Goal: Book appointment/travel/reservation

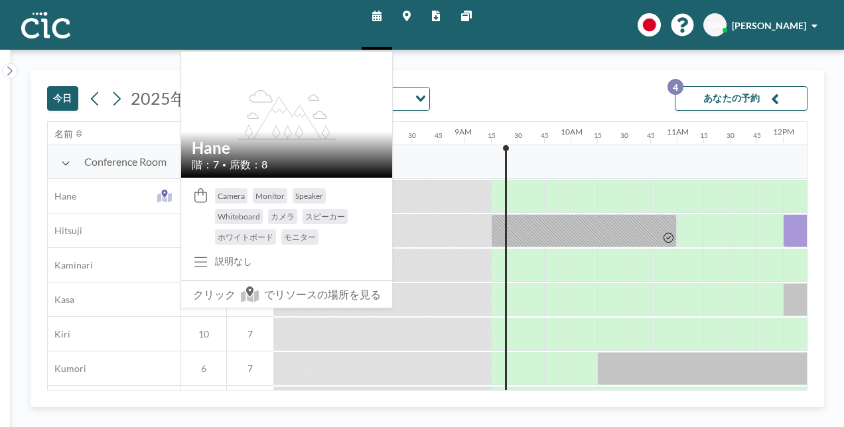
scroll to position [0, 955]
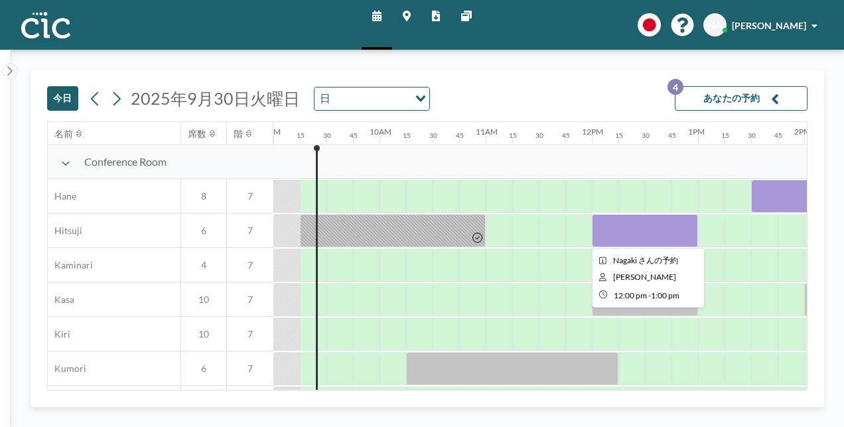
click at [674, 231] on div at bounding box center [645, 230] width 106 height 33
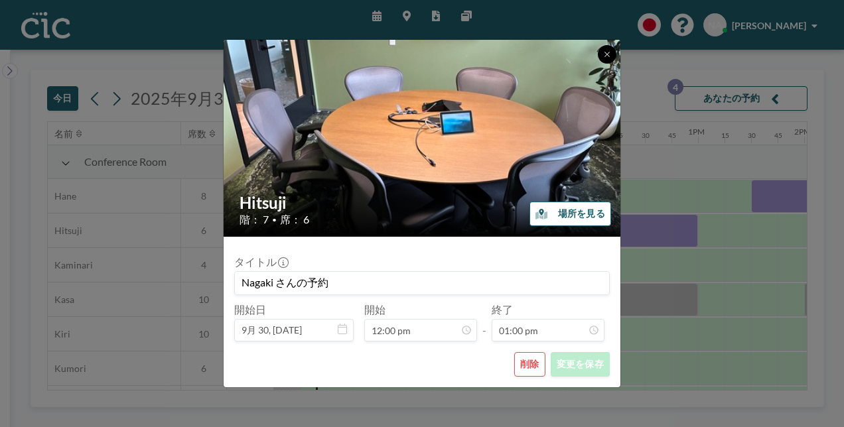
click at [601, 54] on button at bounding box center [607, 54] width 19 height 19
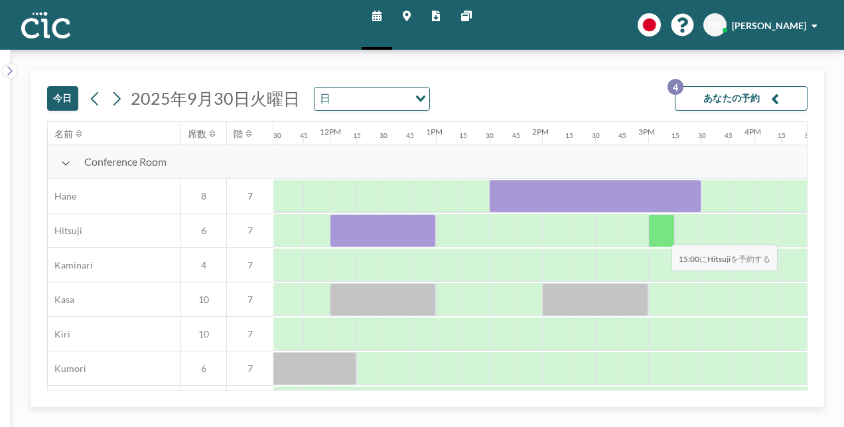
scroll to position [0, 1219]
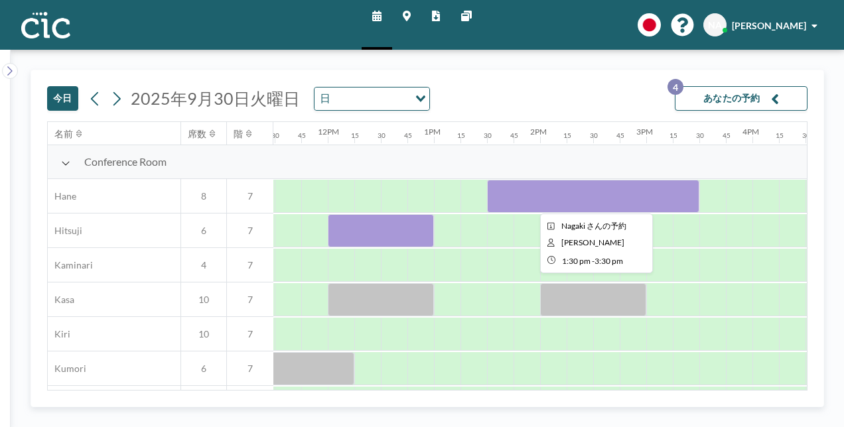
click at [504, 199] on div at bounding box center [593, 196] width 212 height 33
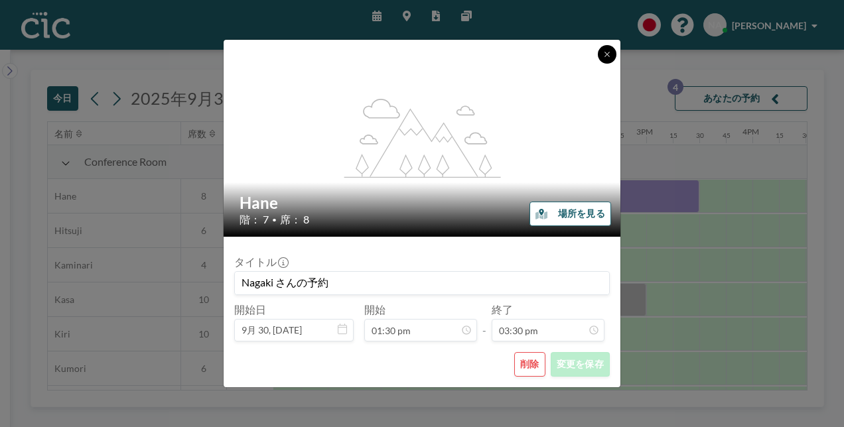
click at [606, 62] on button at bounding box center [607, 54] width 19 height 19
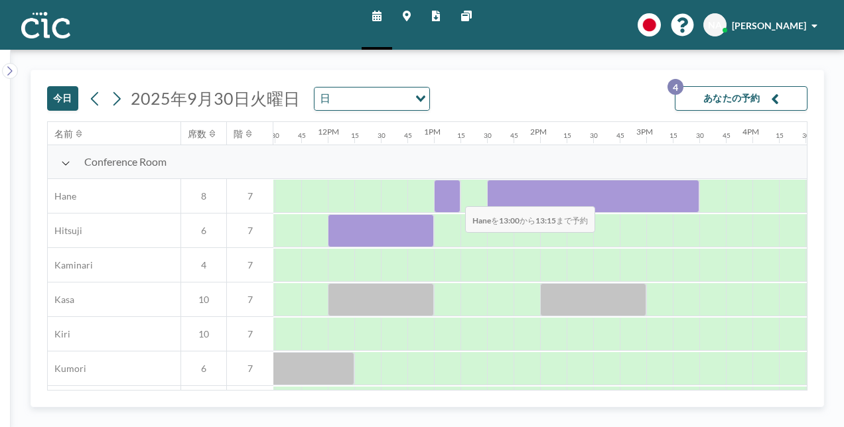
click at [454, 196] on div at bounding box center [447, 196] width 27 height 33
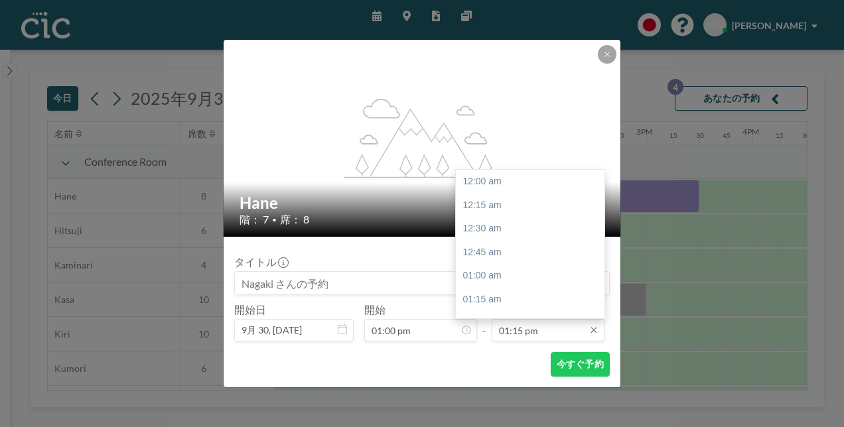
scroll to position [1251, 0]
click at [531, 334] on input "01:15 pm" at bounding box center [548, 330] width 113 height 23
click at [509, 256] on div "02:00 pm" at bounding box center [533, 253] width 155 height 24
type input "02:00 pm"
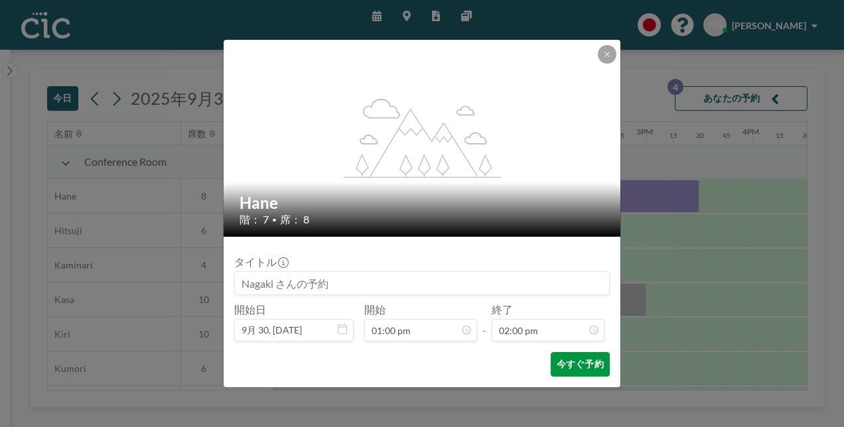
scroll to position [1322, 0]
click at [575, 363] on button "今すぐ予約" at bounding box center [580, 364] width 59 height 25
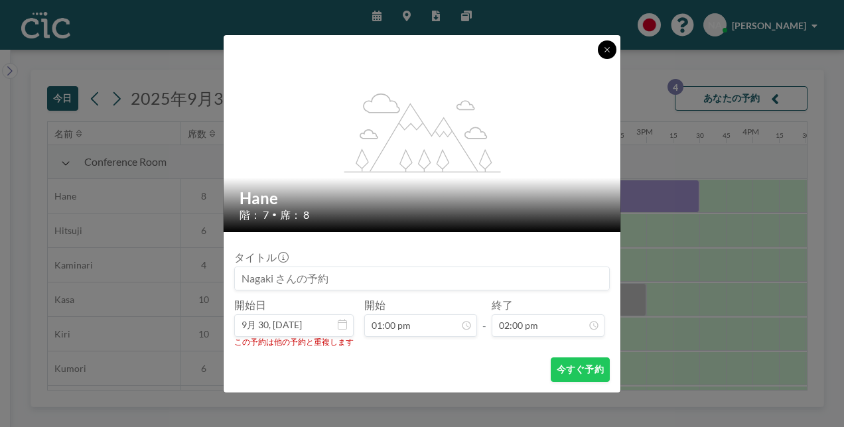
click at [612, 44] on button at bounding box center [607, 49] width 19 height 19
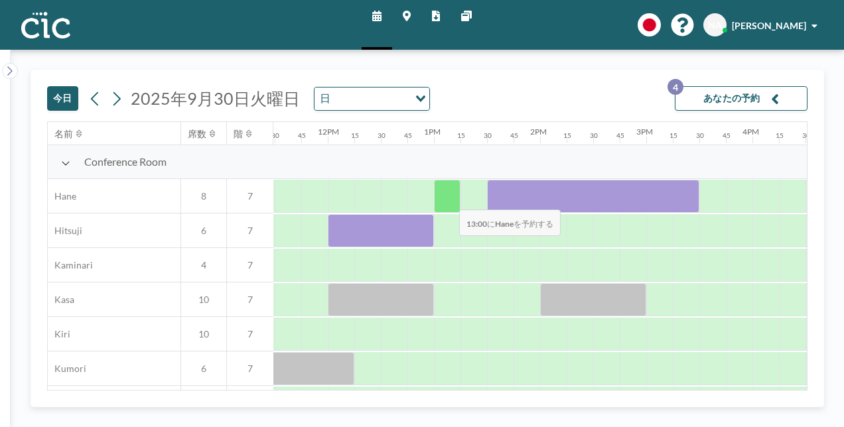
click at [448, 200] on div at bounding box center [447, 196] width 27 height 33
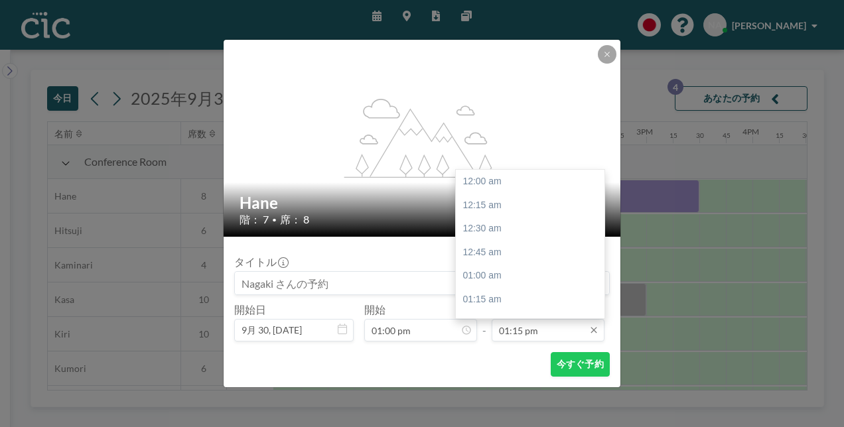
scroll to position [1251, 0]
click at [521, 333] on input "01:15 pm" at bounding box center [548, 330] width 113 height 23
click at [507, 257] on div "02:00 pm" at bounding box center [533, 253] width 155 height 24
type input "02:00 pm"
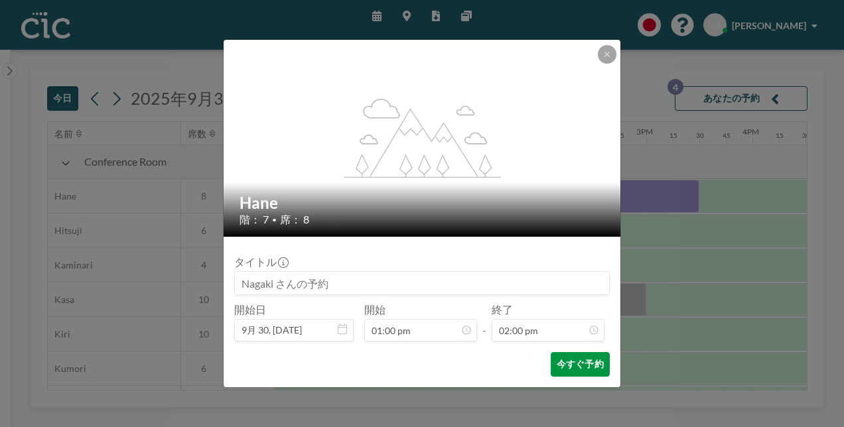
scroll to position [0, 0]
click at [580, 369] on button "今すぐ予約" at bounding box center [580, 364] width 59 height 25
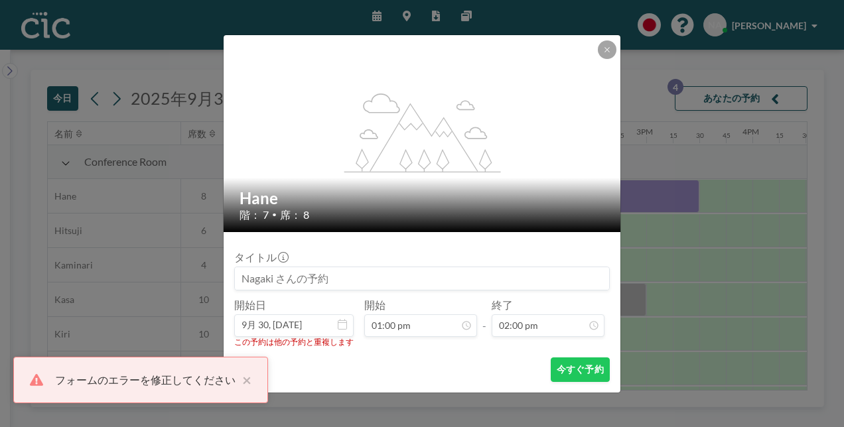
scroll to position [1322, 0]
click at [604, 52] on icon at bounding box center [607, 50] width 8 height 8
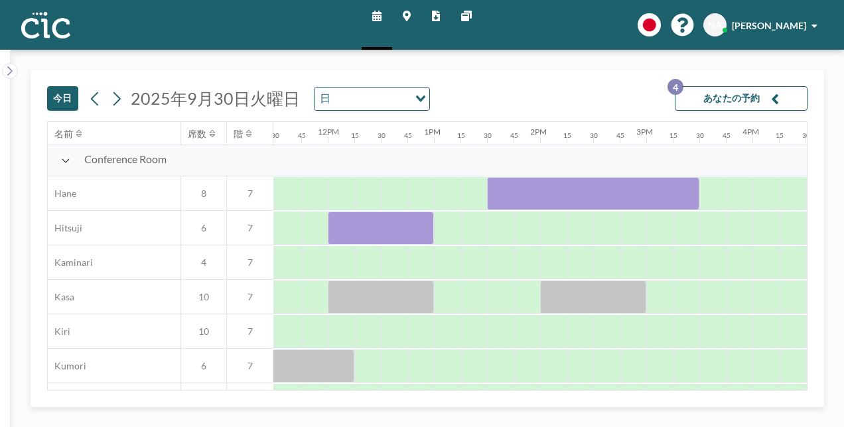
scroll to position [0, 1219]
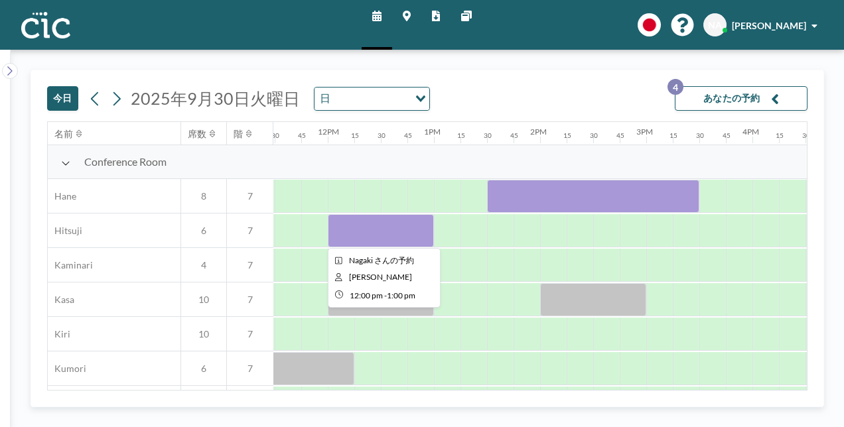
click at [352, 218] on div at bounding box center [381, 230] width 106 height 33
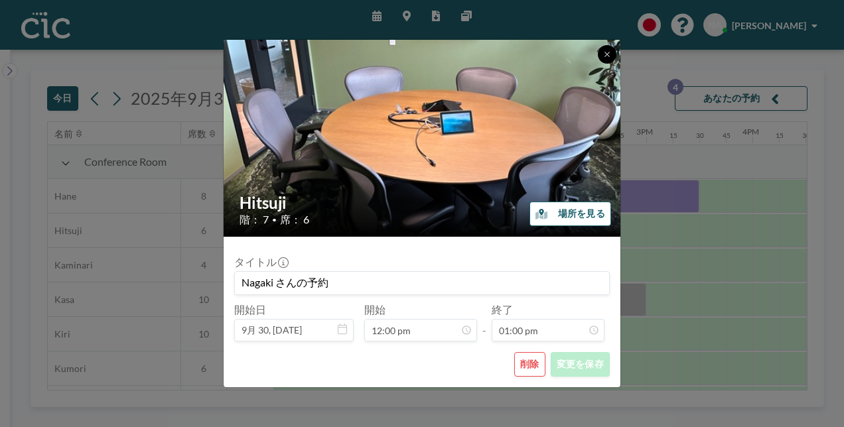
click at [606, 54] on icon at bounding box center [606, 54] width 5 height 5
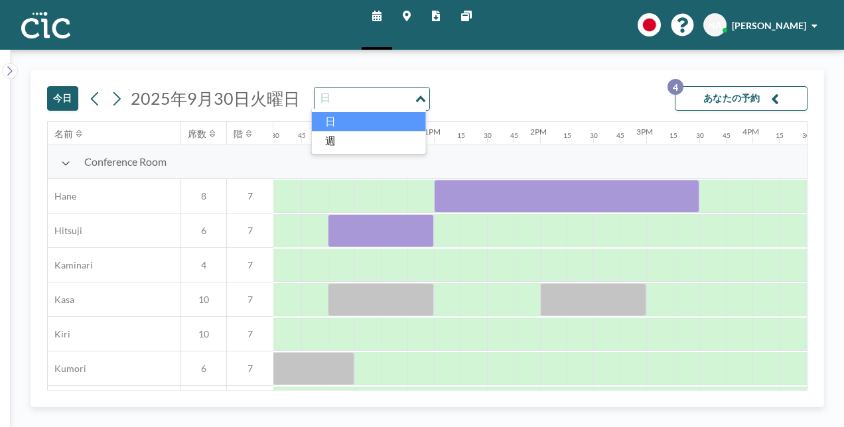
click at [421, 94] on div "Loading..." at bounding box center [421, 98] width 15 height 20
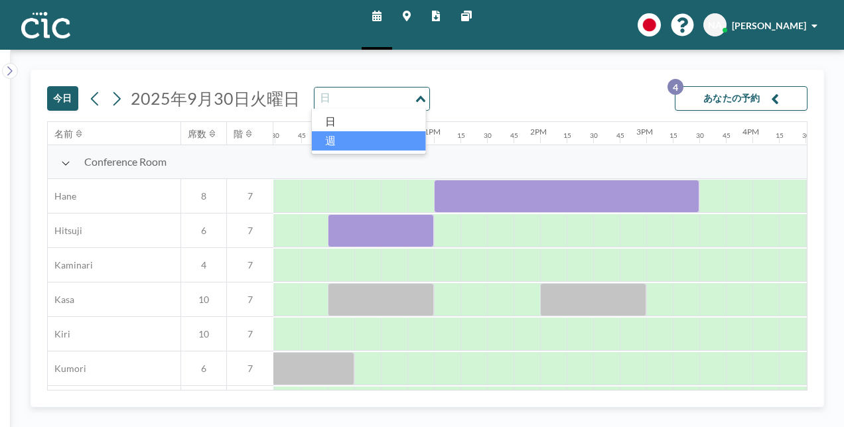
click at [394, 138] on li "週" at bounding box center [369, 140] width 114 height 19
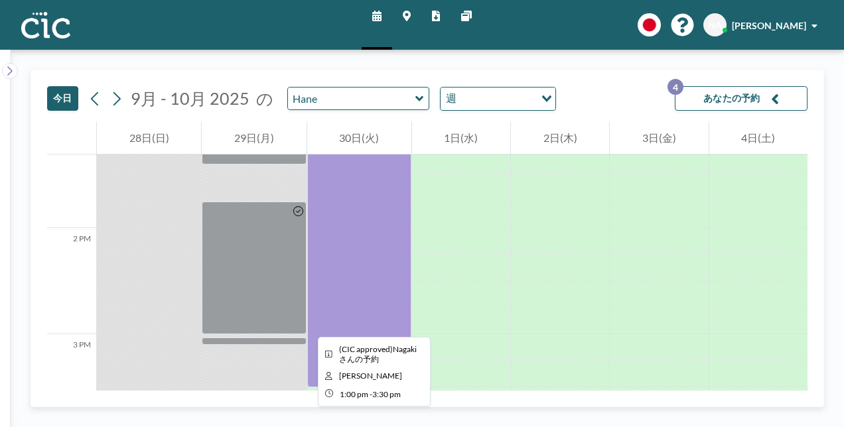
scroll to position [1413, 0]
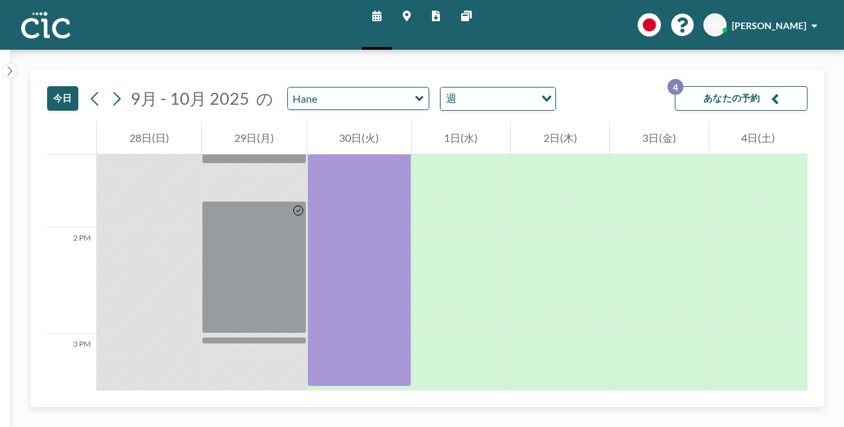
click at [465, 109] on div "週 Loading..." at bounding box center [498, 99] width 116 height 24
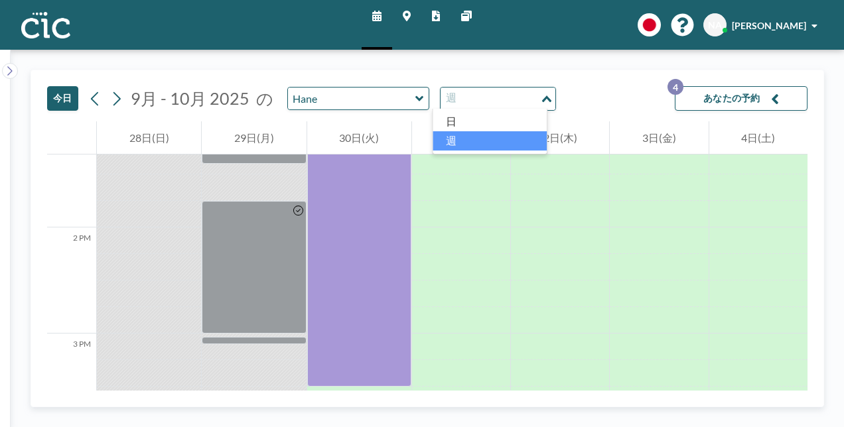
click at [464, 104] on input "Search for option" at bounding box center [490, 98] width 97 height 17
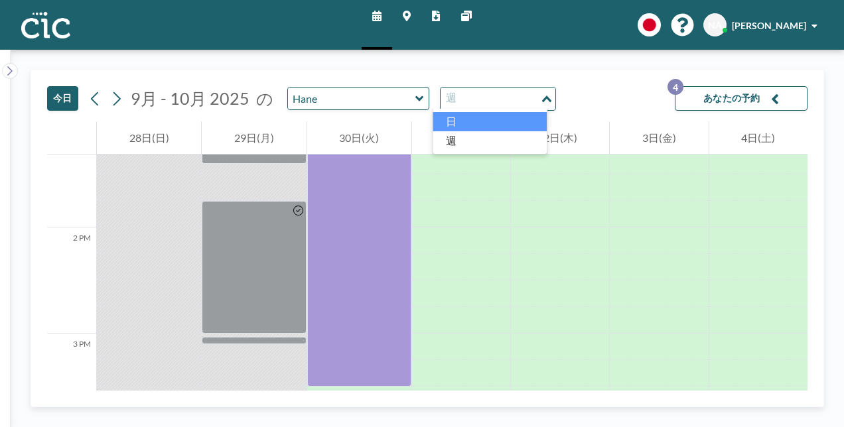
click at [459, 117] on li "日" at bounding box center [489, 121] width 114 height 19
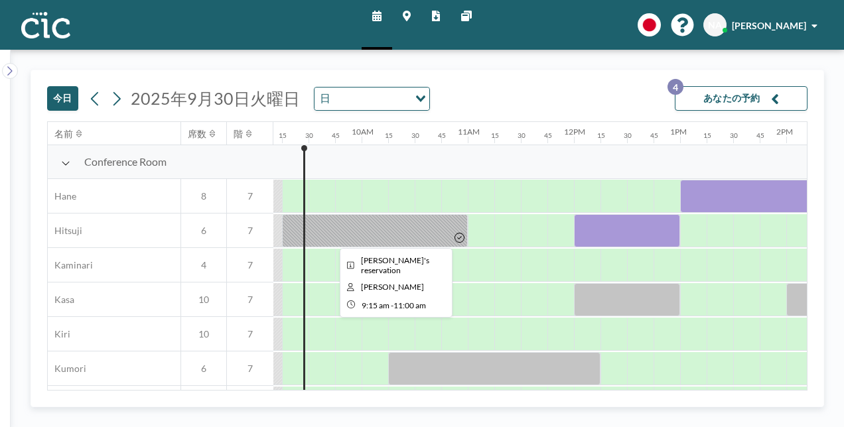
scroll to position [0, 974]
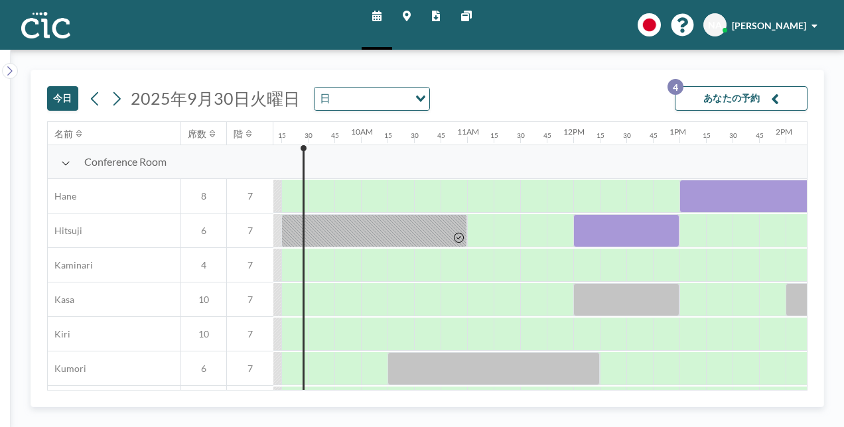
drag, startPoint x: 414, startPoint y: 226, endPoint x: 297, endPoint y: 74, distance: 192.1
click at [297, 74] on div "[DATE] [DATE] 日 Loading... あなたの予約 4" at bounding box center [427, 95] width 760 height 51
click at [348, 92] on input "Search for option" at bounding box center [364, 98] width 97 height 17
click at [345, 125] on li "日" at bounding box center [369, 121] width 114 height 19
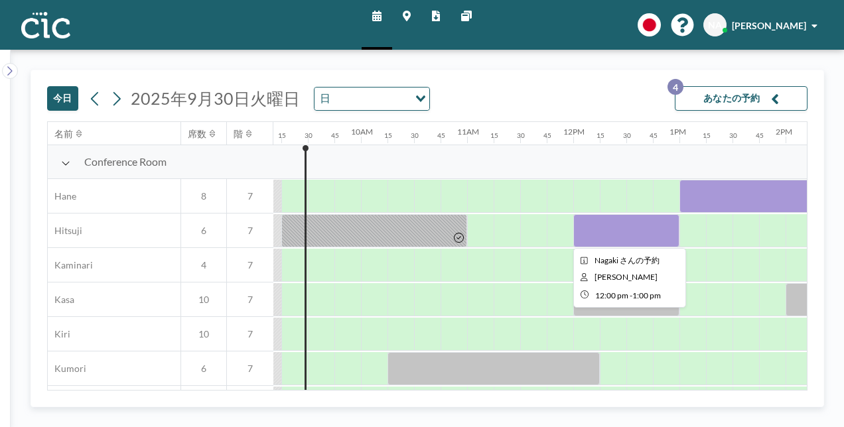
click at [609, 237] on div at bounding box center [626, 230] width 106 height 33
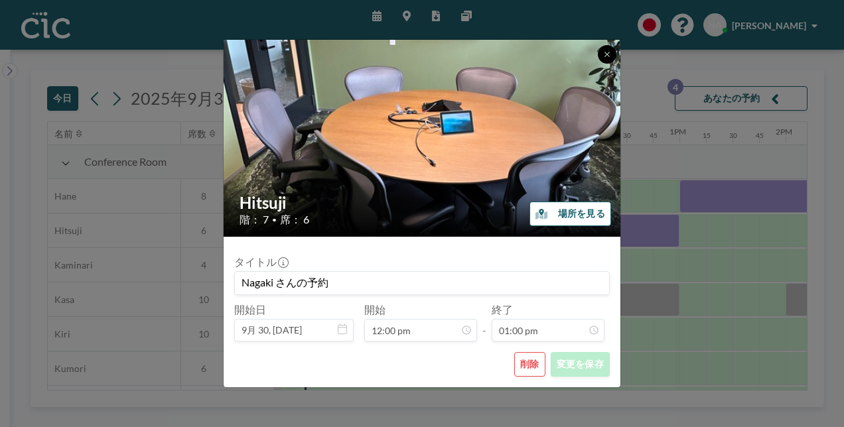
click at [608, 54] on icon at bounding box center [607, 54] width 8 height 8
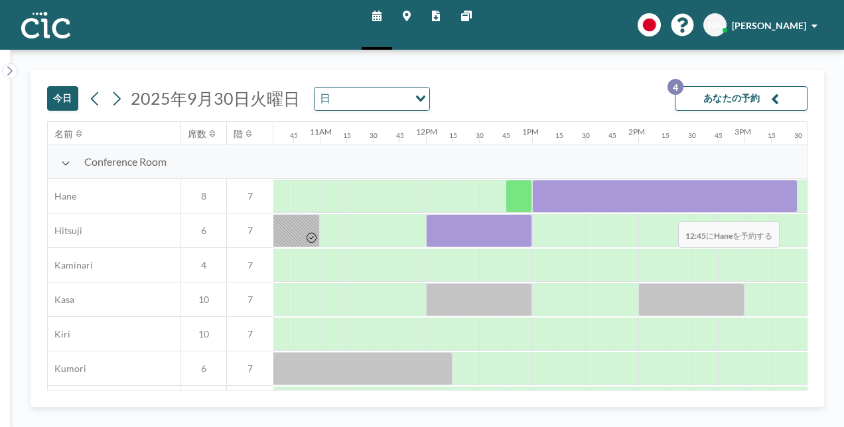
scroll to position [0, 1122]
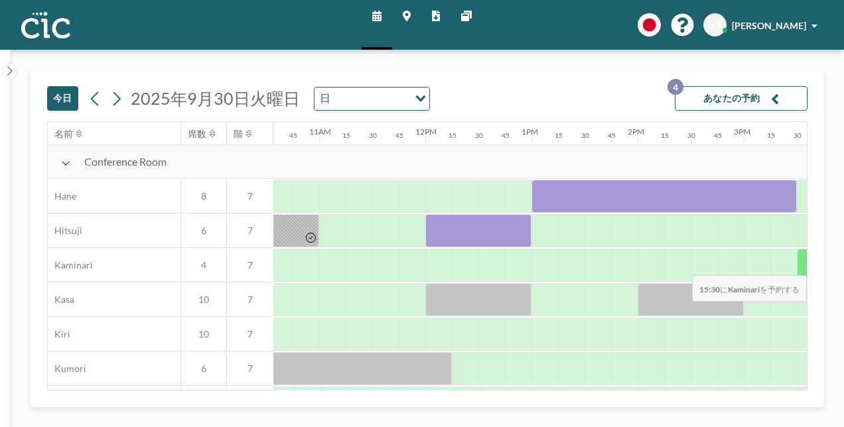
click at [826, 265] on div "[DATE] [DATE] 日 Loading... あなたの予約 4 名前 席数 階 12AM 15 30 45 1AM 15 30 45 2AM 15 3…" at bounding box center [427, 238] width 833 height 377
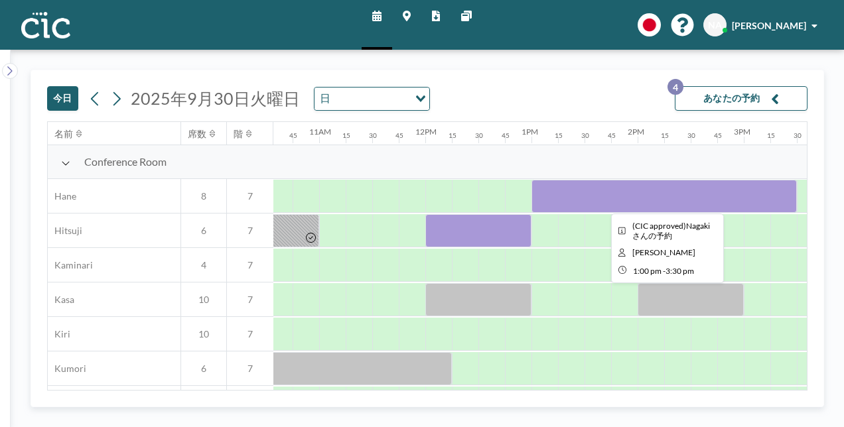
scroll to position [0, 1248]
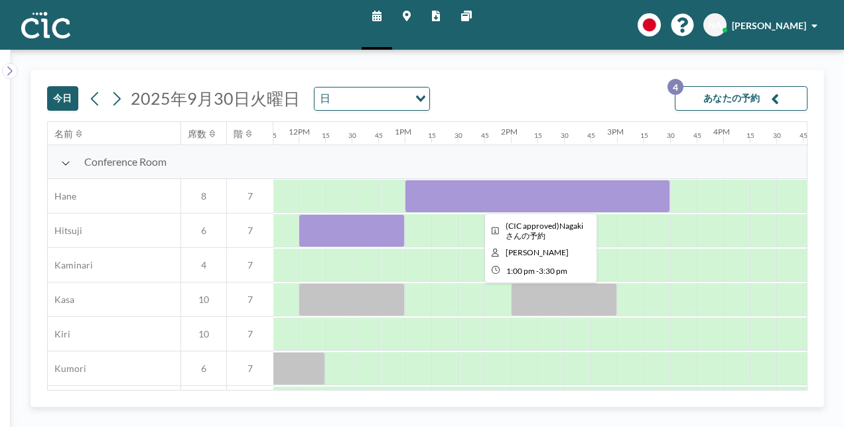
click at [666, 194] on div at bounding box center [537, 196] width 265 height 33
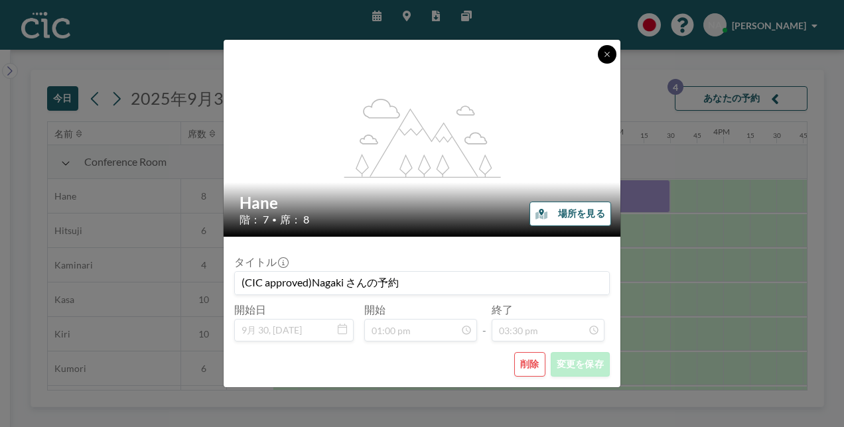
click at [607, 49] on button at bounding box center [607, 54] width 19 height 19
